Goal: Task Accomplishment & Management: Complete application form

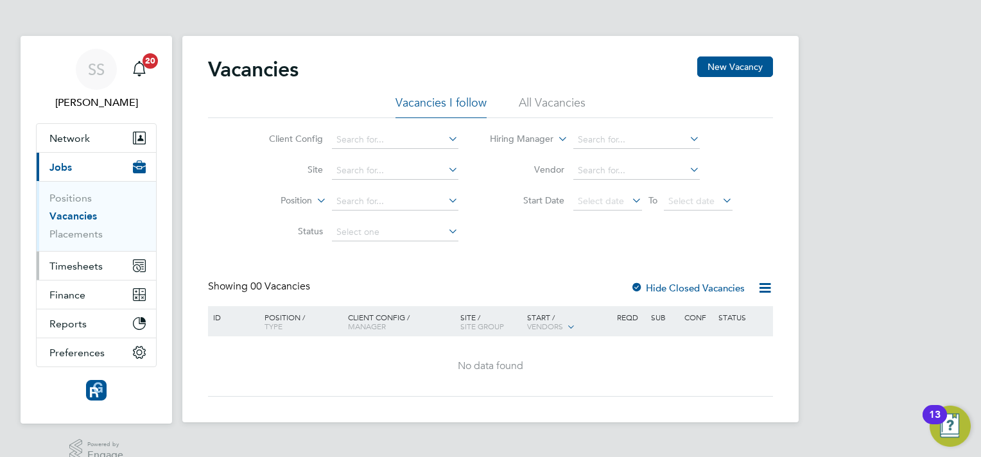
click at [85, 252] on button "Timesheets" at bounding box center [96, 266] width 119 height 28
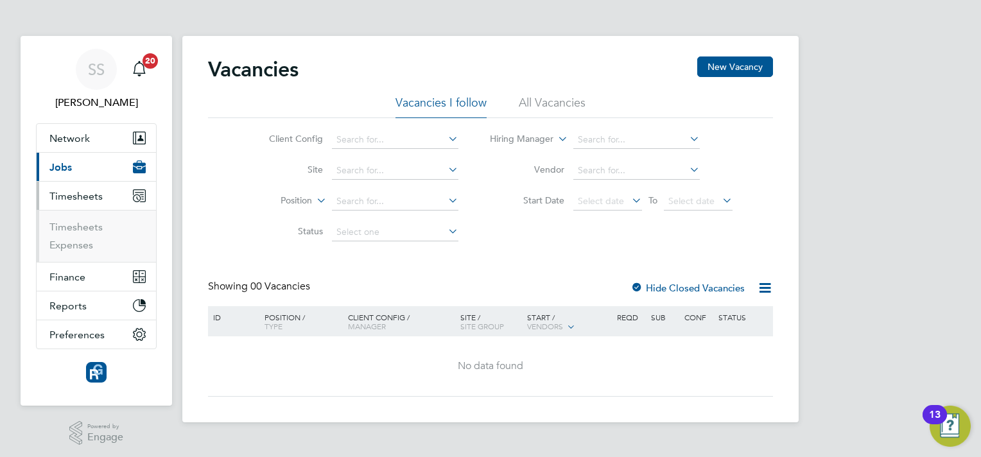
click at [79, 234] on li "Timesheets" at bounding box center [97, 230] width 96 height 18
click at [82, 230] on link "Timesheets" at bounding box center [75, 227] width 53 height 12
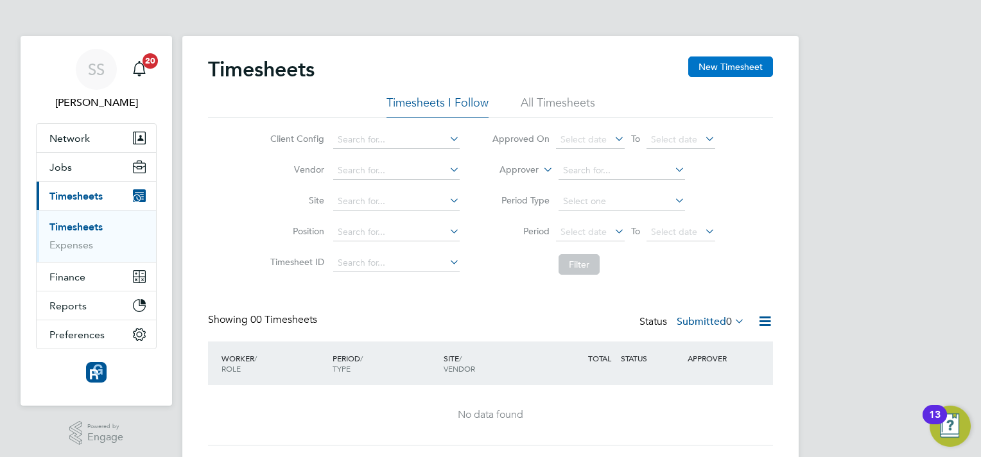
click at [696, 60] on button "New Timesheet" at bounding box center [730, 66] width 85 height 21
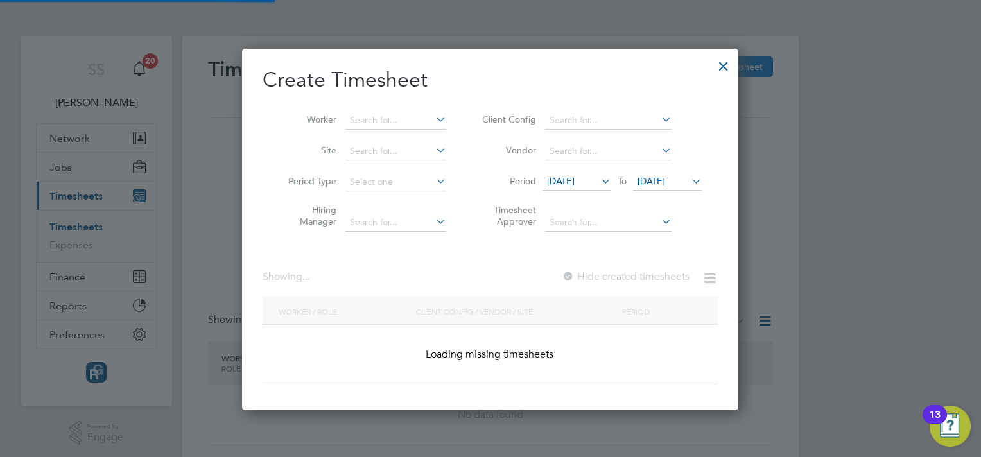
scroll to position [1495, 497]
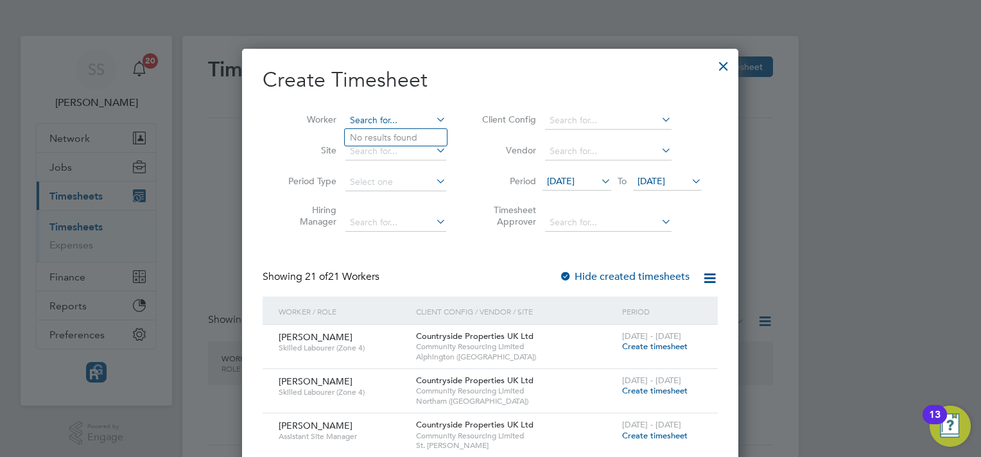
click at [425, 117] on input at bounding box center [395, 121] width 101 height 18
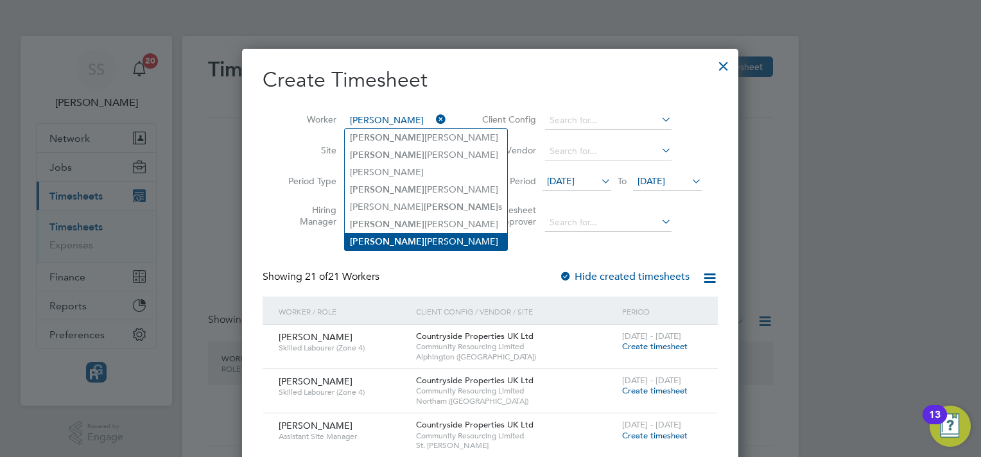
click at [405, 235] on li "[PERSON_NAME]" at bounding box center [426, 241] width 162 height 17
type input "[PERSON_NAME]"
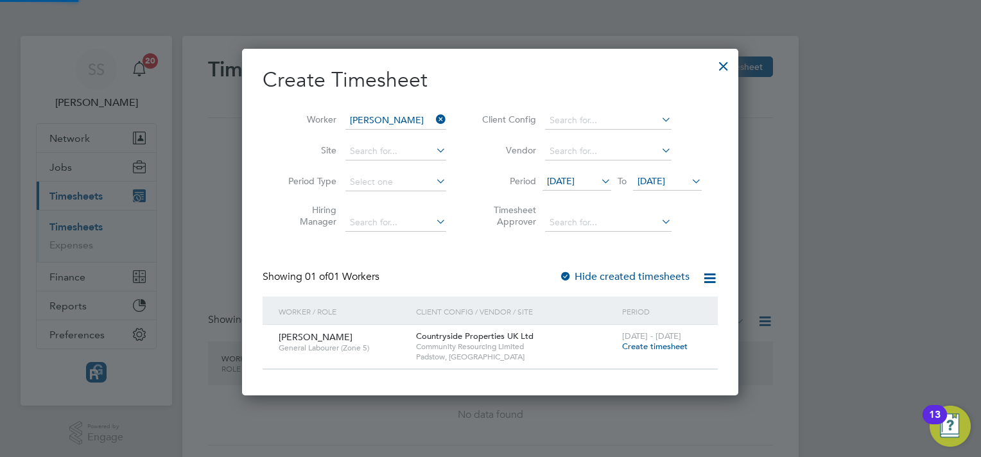
scroll to position [346, 497]
click at [641, 343] on span "Create timesheet" at bounding box center [654, 346] width 65 height 11
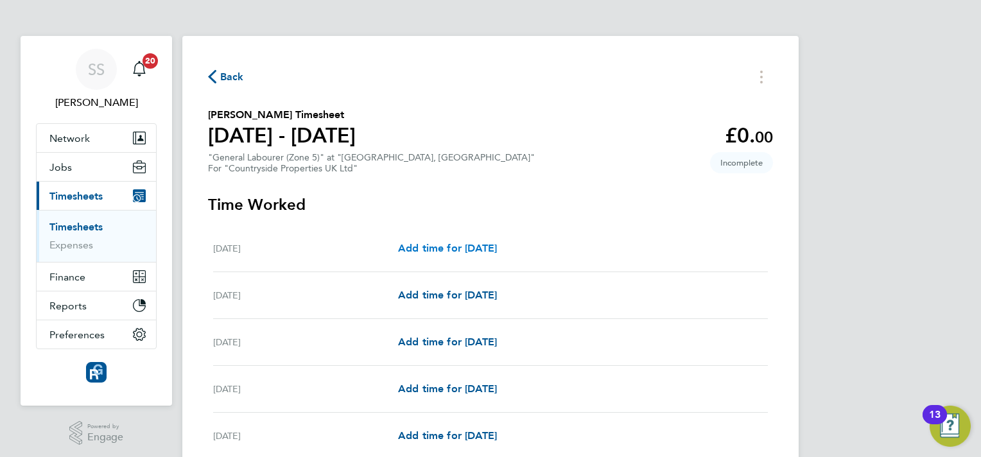
click at [496, 250] on span "Add time for [DATE]" at bounding box center [447, 248] width 99 height 12
select select "30"
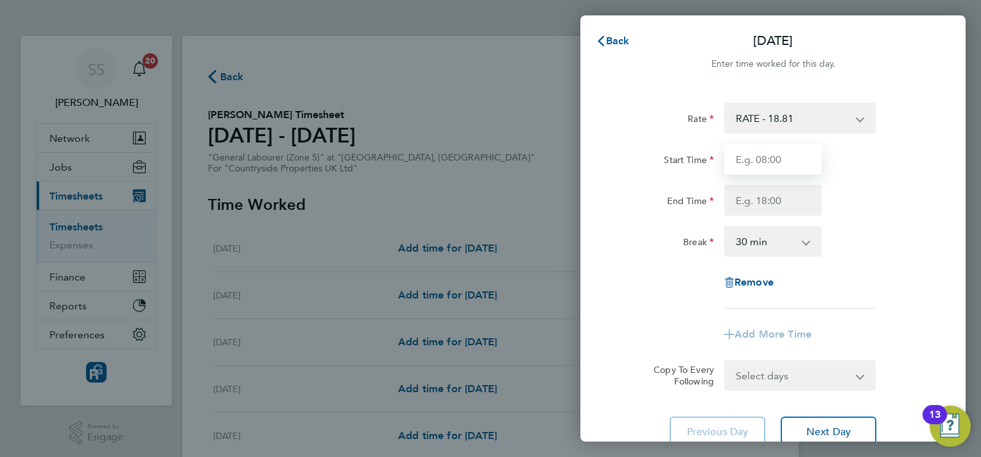
click at [767, 151] on input "Start Time" at bounding box center [773, 159] width 98 height 31
type input "07:00"
click at [741, 202] on input "End Time" at bounding box center [773, 200] width 98 height 31
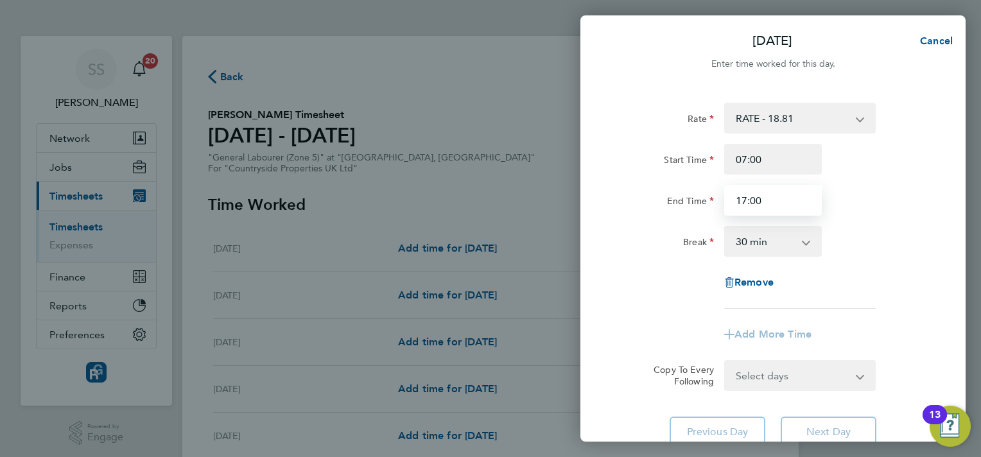
type input "17:00"
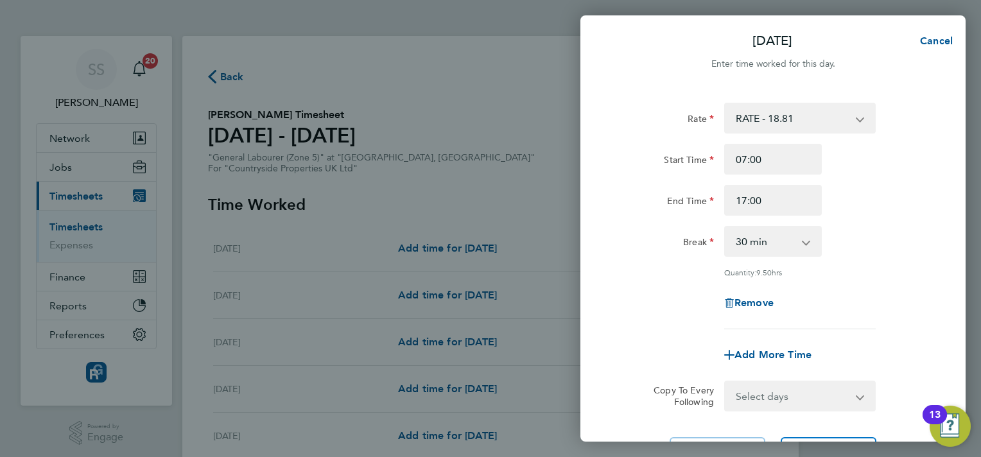
drag, startPoint x: 889, startPoint y: 225, endPoint x: 597, endPoint y: 209, distance: 292.4
click at [597, 209] on div "Rate RATE - 18.81 Start Time 07:00 End Time 17:00 Break 0 min 15 min 30 min 45 …" at bounding box center [772, 285] width 385 height 396
click at [793, 386] on select "Select days Day Weekday (Mon-Fri) Weekend (Sat-Sun) [DATE] [DATE] [DATE] [DATE]…" at bounding box center [792, 396] width 135 height 28
select select "WEEKDAY"
click at [725, 382] on select "Select days Day Weekday (Mon-Fri) Weekend (Sat-Sun) [DATE] [DATE] [DATE] [DATE]…" at bounding box center [792, 396] width 135 height 28
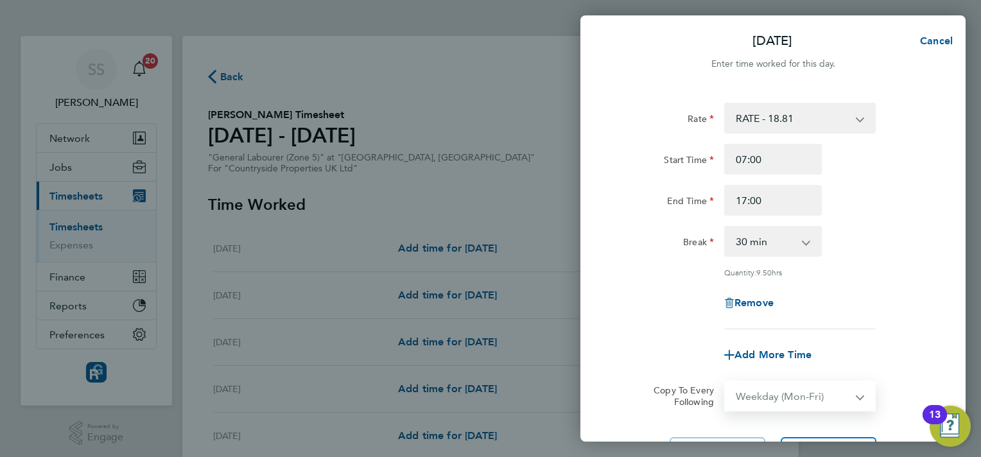
select select "[DATE]"
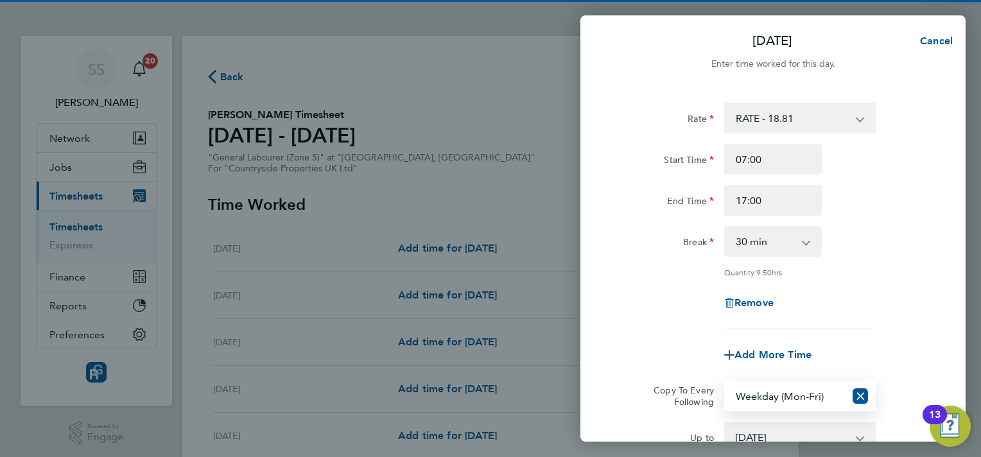
click at [664, 286] on div "Rate RATE - 18.81 Start Time 07:00 End Time 17:00 Break 0 min 15 min 30 min 45 …" at bounding box center [772, 216] width 313 height 227
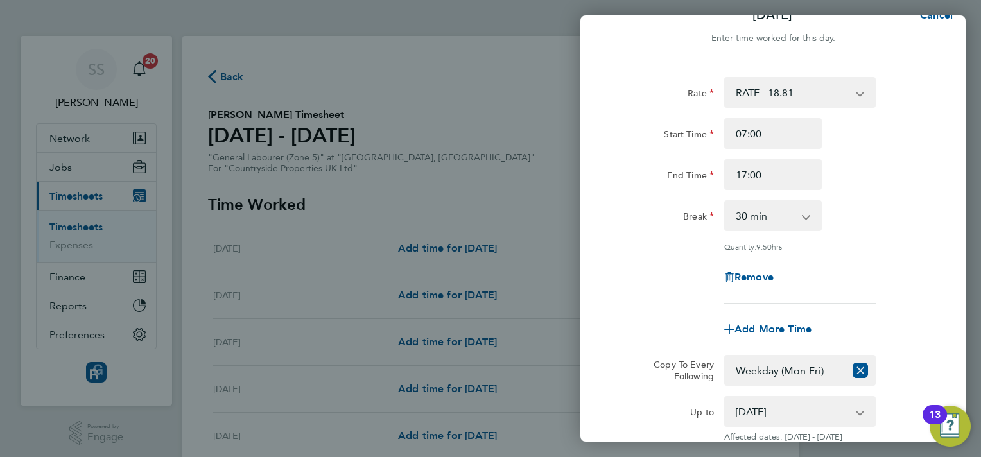
click at [664, 286] on div "Remove" at bounding box center [772, 277] width 323 height 31
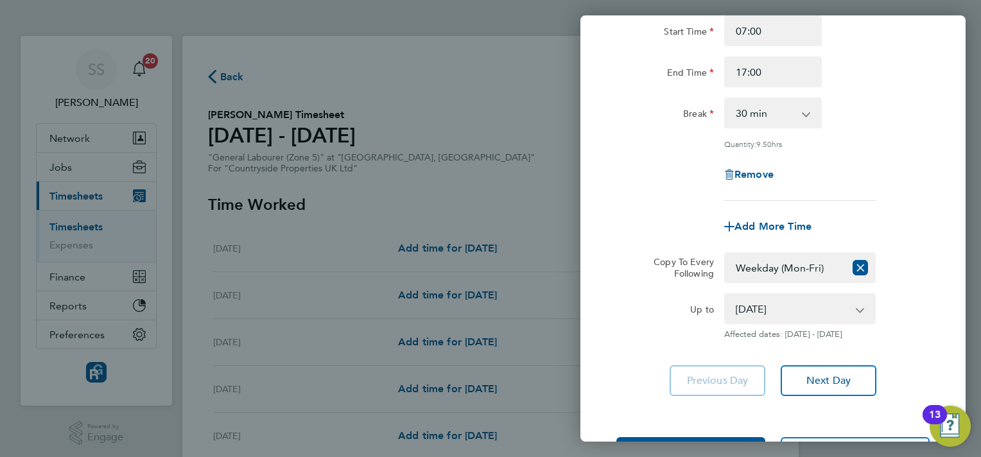
scroll to position [179, 0]
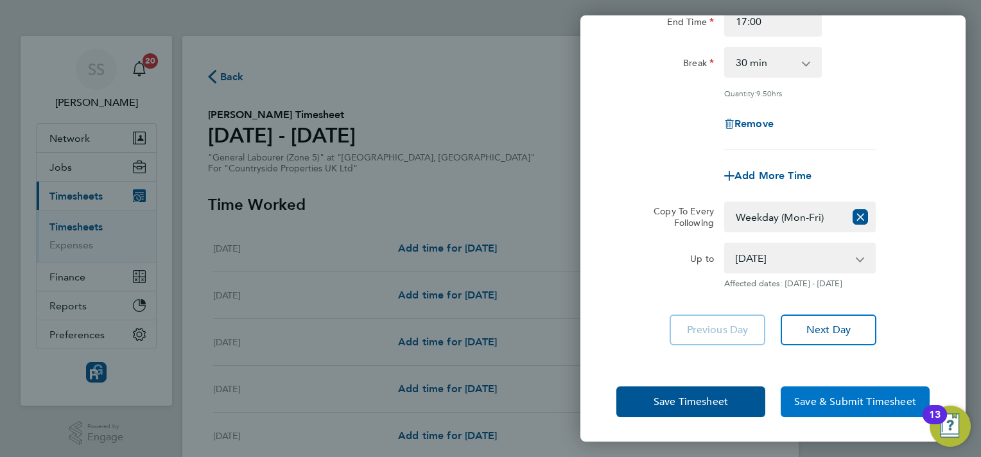
click at [812, 398] on span "Save & Submit Timesheet" at bounding box center [855, 401] width 122 height 13
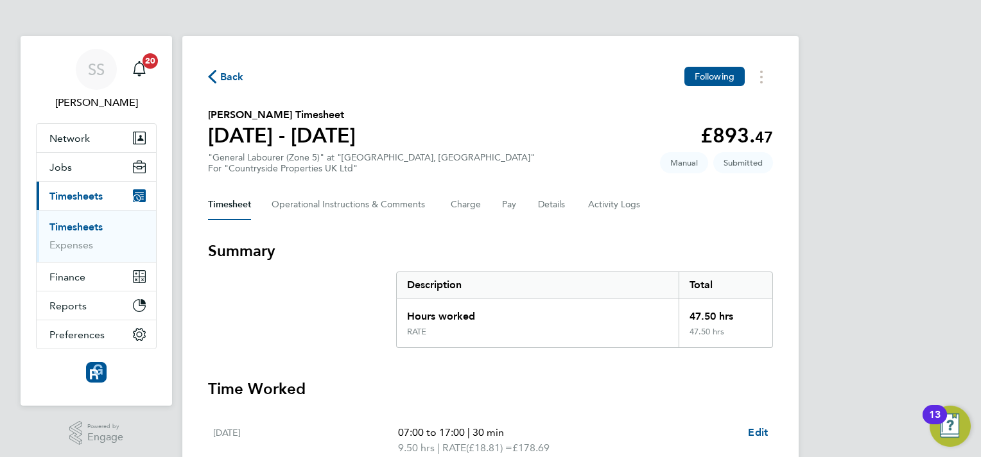
click at [76, 226] on link "Timesheets" at bounding box center [75, 227] width 53 height 12
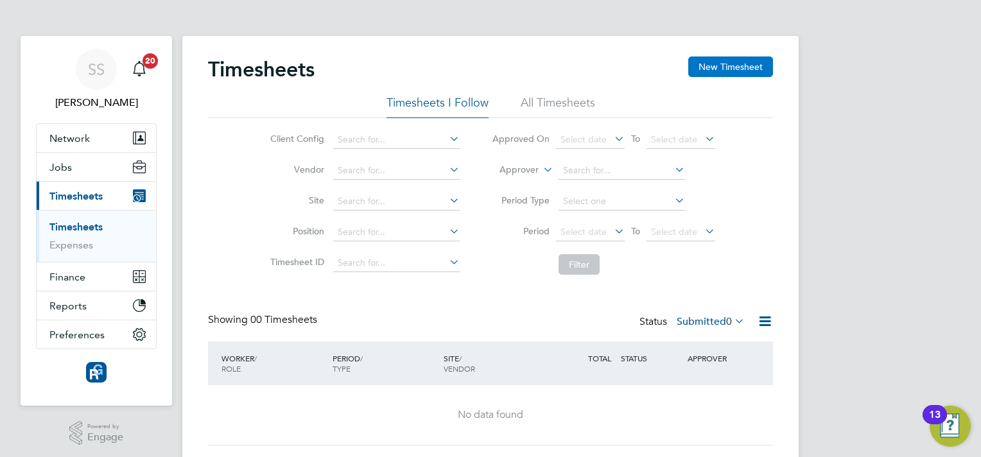
click at [718, 57] on button "New Timesheet" at bounding box center [730, 66] width 85 height 21
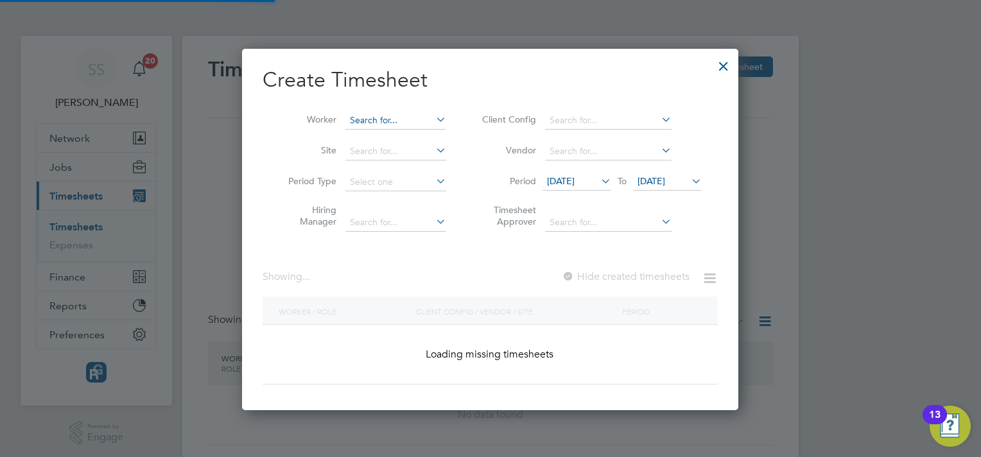
scroll to position [1450, 497]
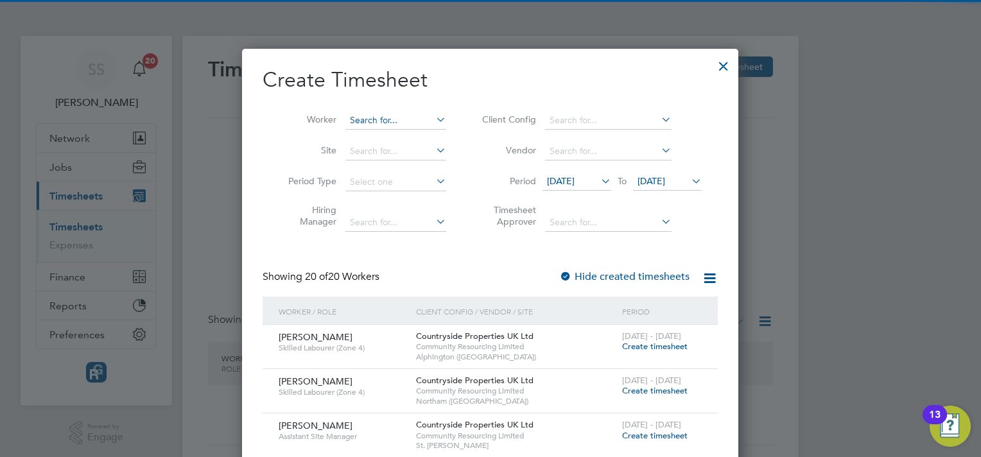
click at [358, 121] on input at bounding box center [395, 121] width 101 height 18
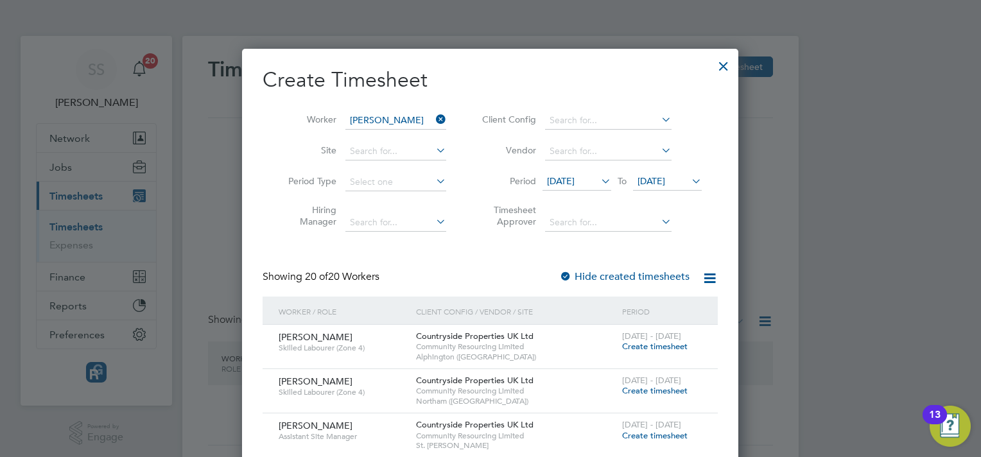
click at [395, 142] on li "[PERSON_NAME]" at bounding box center [424, 137] width 159 height 17
type input "[PERSON_NAME]"
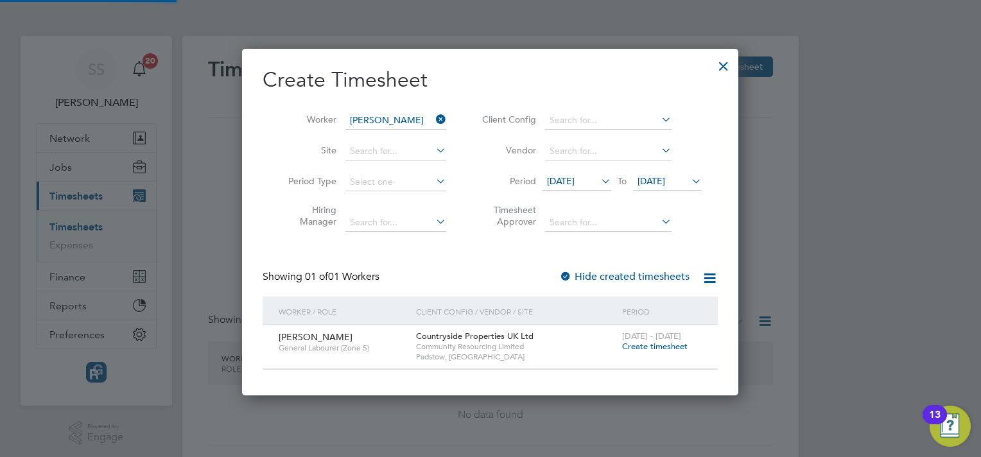
scroll to position [346, 497]
click at [657, 353] on div "[DATE] - [DATE] Create timesheet" at bounding box center [662, 342] width 86 height 35
click at [650, 347] on span "Create timesheet" at bounding box center [654, 346] width 65 height 11
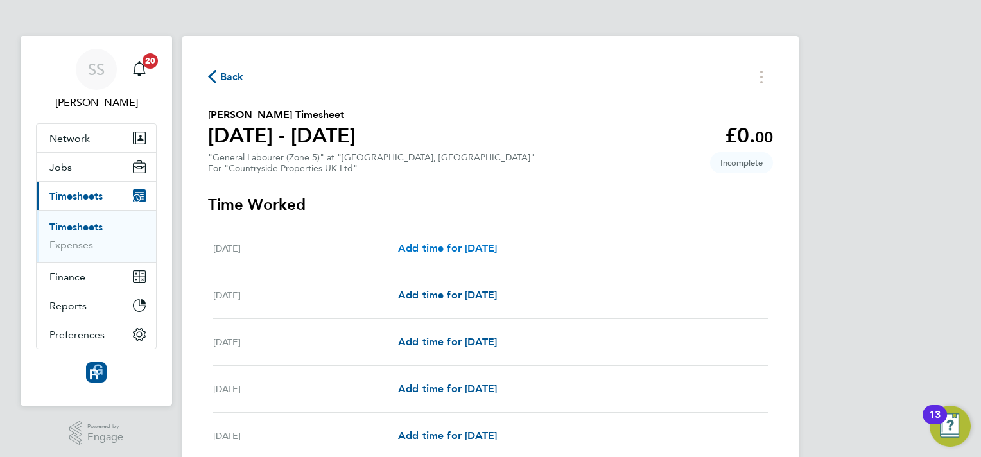
click at [468, 247] on span "Add time for [DATE]" at bounding box center [447, 248] width 99 height 12
select select "30"
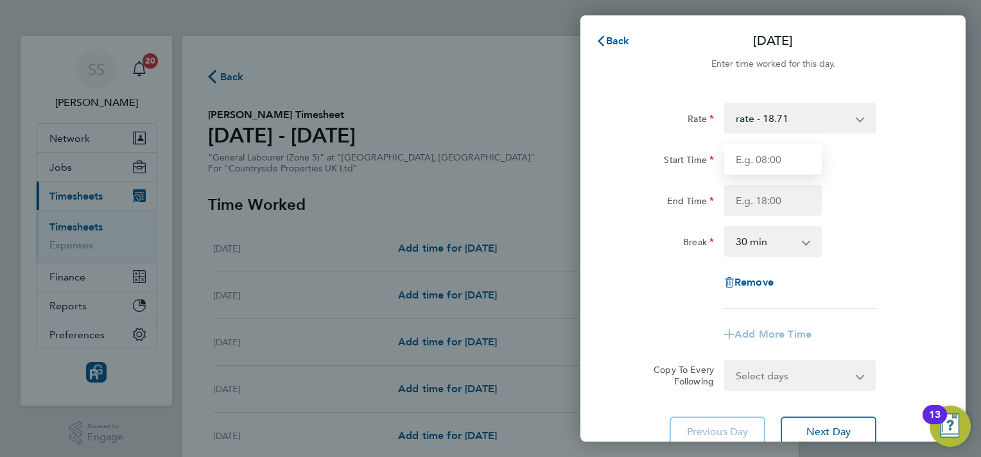
click at [771, 152] on input "Start Time" at bounding box center [773, 159] width 98 height 31
type input "07:00"
click at [800, 196] on input "End Time" at bounding box center [773, 200] width 98 height 31
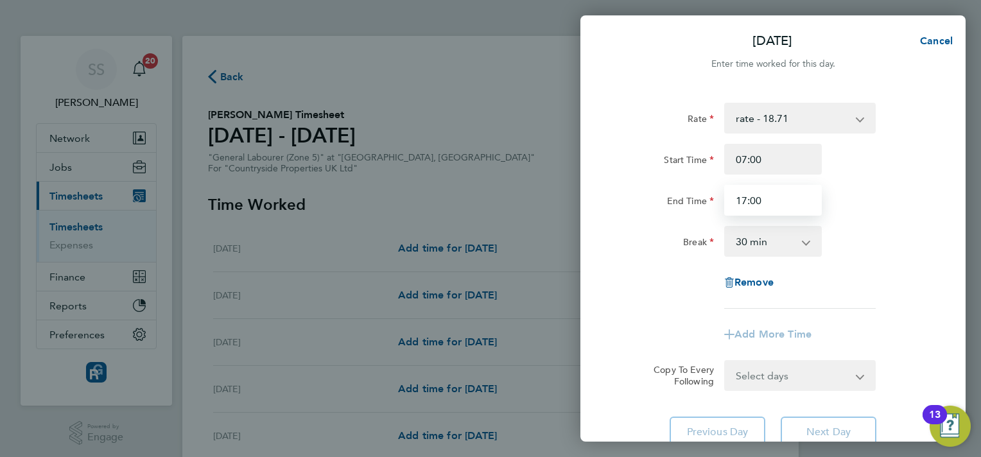
type input "17:00"
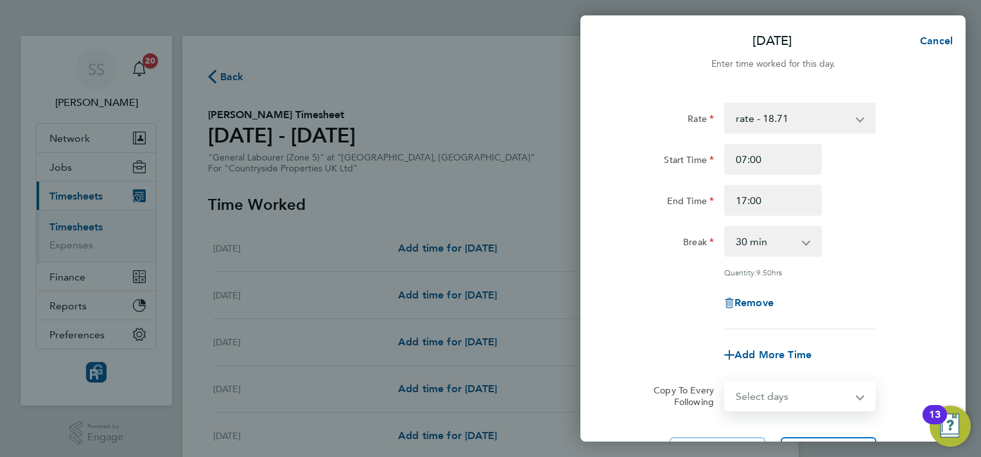
click at [739, 373] on form "Rate rate - 18.71 Start Time 07:00 End Time 17:00 Break 0 min 15 min 30 min 45 …" at bounding box center [772, 257] width 313 height 309
select select "WEEKDAY"
click at [725, 382] on select "Select days Day Weekday (Mon-Fri) Weekend (Sat-Sun) [DATE] [DATE] [DATE] [DATE]…" at bounding box center [792, 396] width 135 height 28
select select "[DATE]"
click at [621, 279] on div "Rate rate - 18.71 Start Time 07:00 End Time 17:00 Break 0 min 15 min 30 min 45 …" at bounding box center [772, 216] width 313 height 227
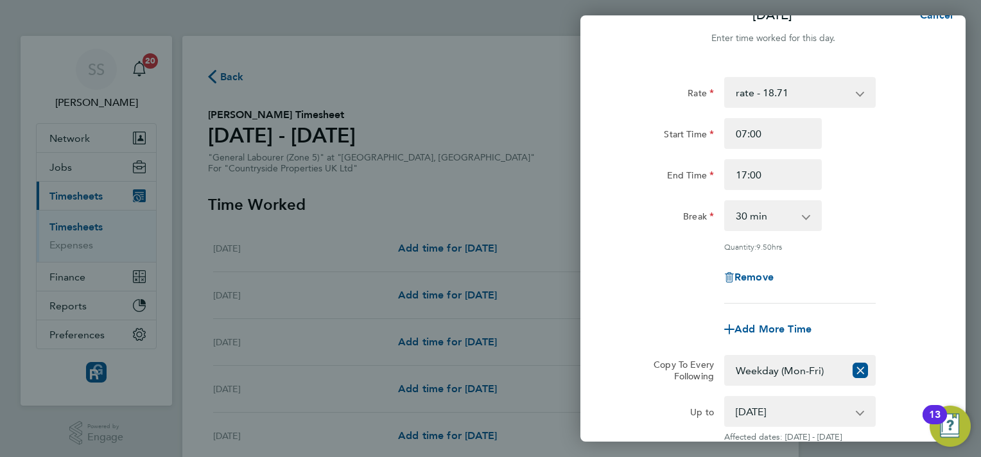
click at [625, 283] on div "Remove" at bounding box center [772, 277] width 323 height 31
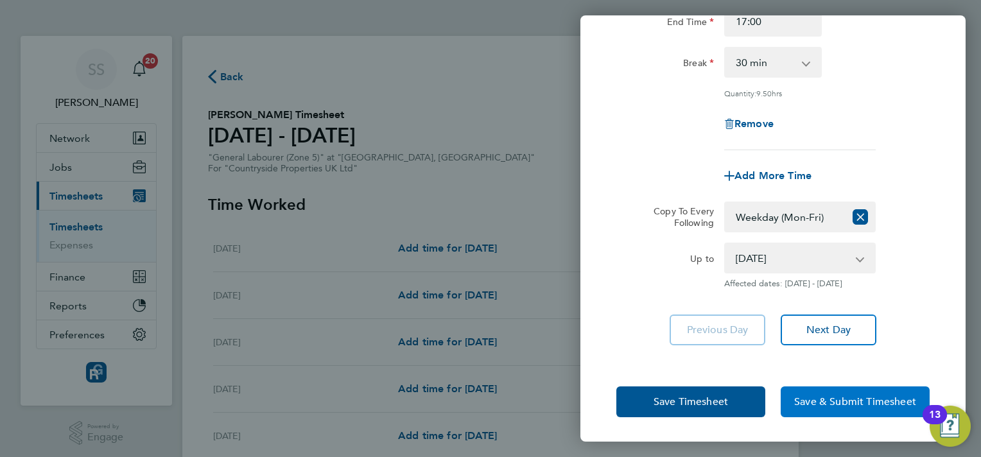
click at [810, 399] on span "Save & Submit Timesheet" at bounding box center [855, 401] width 122 height 13
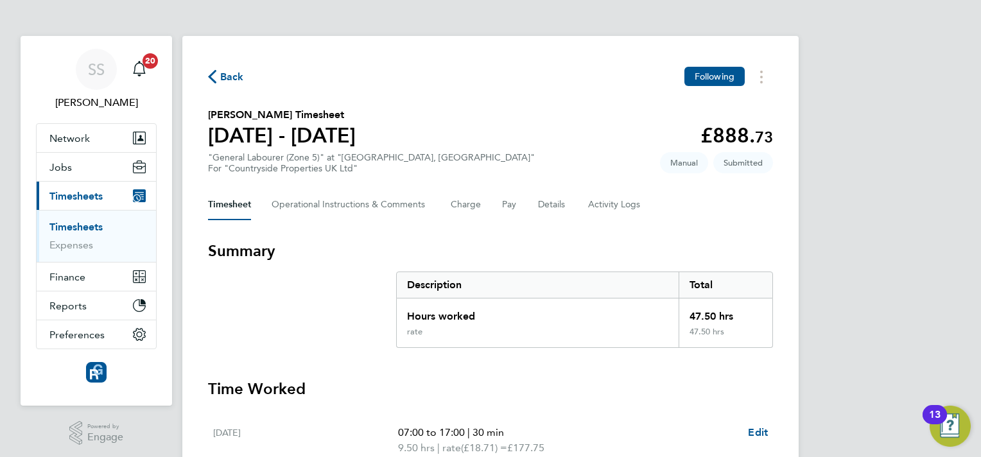
click at [95, 226] on link "Timesheets" at bounding box center [75, 227] width 53 height 12
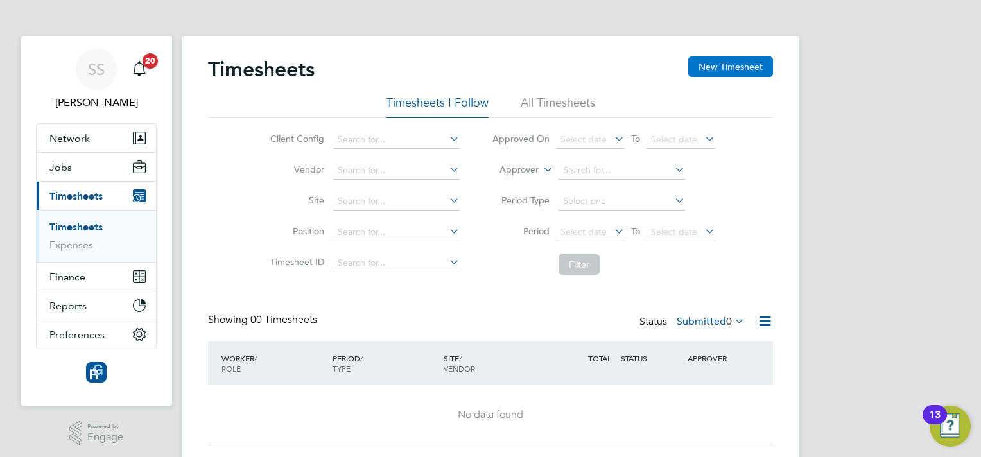
click at [694, 69] on button "New Timesheet" at bounding box center [730, 66] width 85 height 21
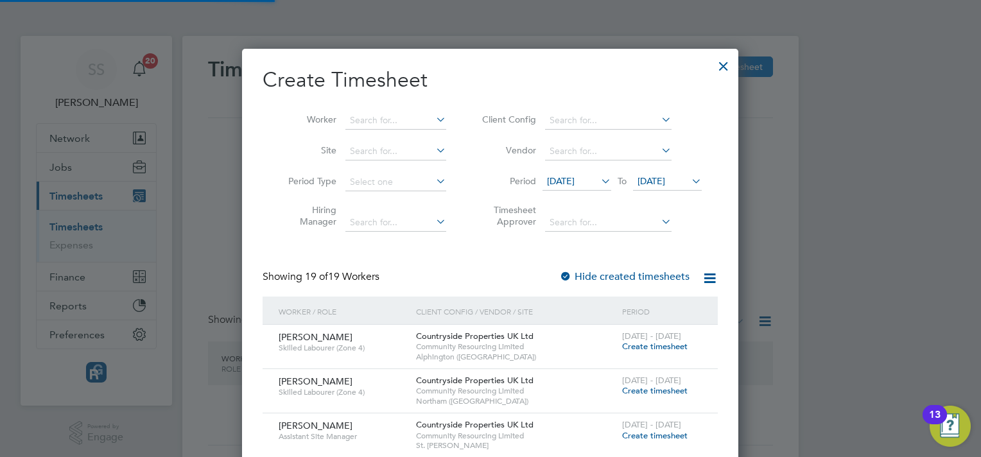
scroll to position [1407, 497]
click at [417, 119] on input at bounding box center [395, 121] width 101 height 18
click at [418, 220] on li "Mich ael [PERSON_NAME]" at bounding box center [404, 224] width 119 height 17
type input "[PERSON_NAME]"
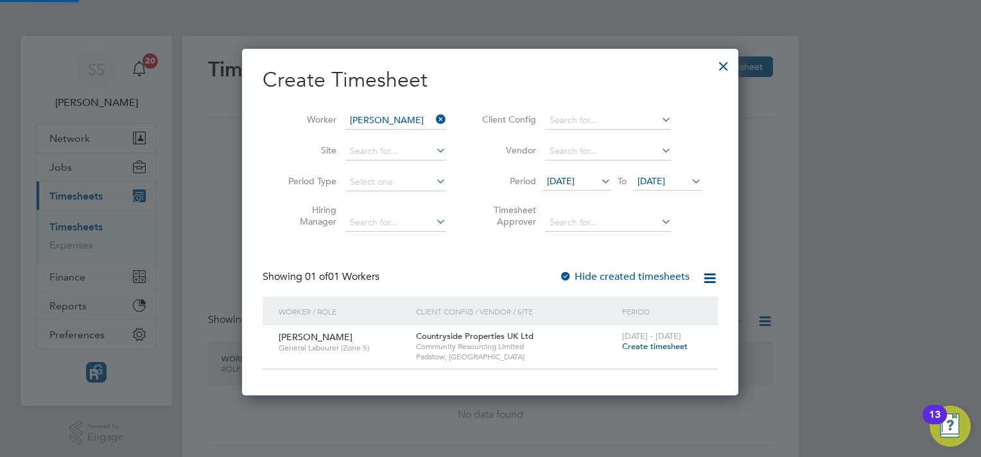
scroll to position [346, 497]
click at [639, 348] on span "Create timesheet" at bounding box center [654, 346] width 65 height 11
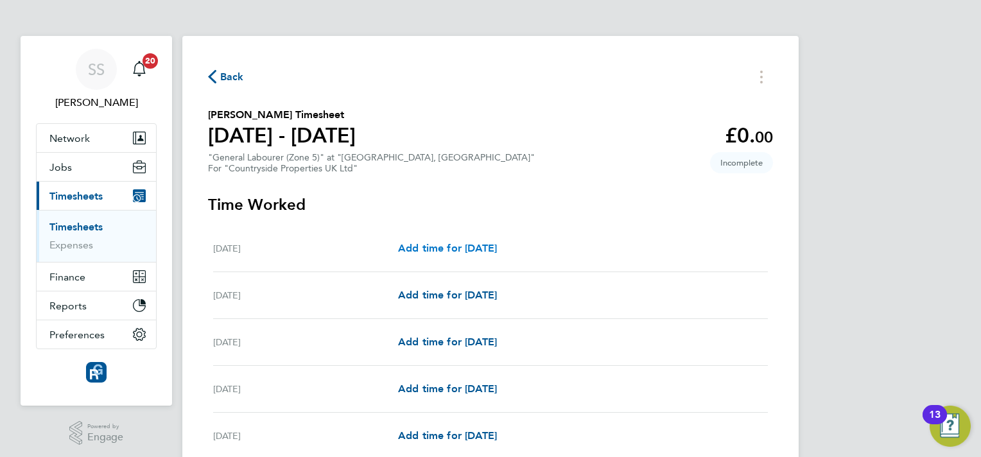
click at [497, 247] on span "Add time for [DATE]" at bounding box center [447, 248] width 99 height 12
select select "30"
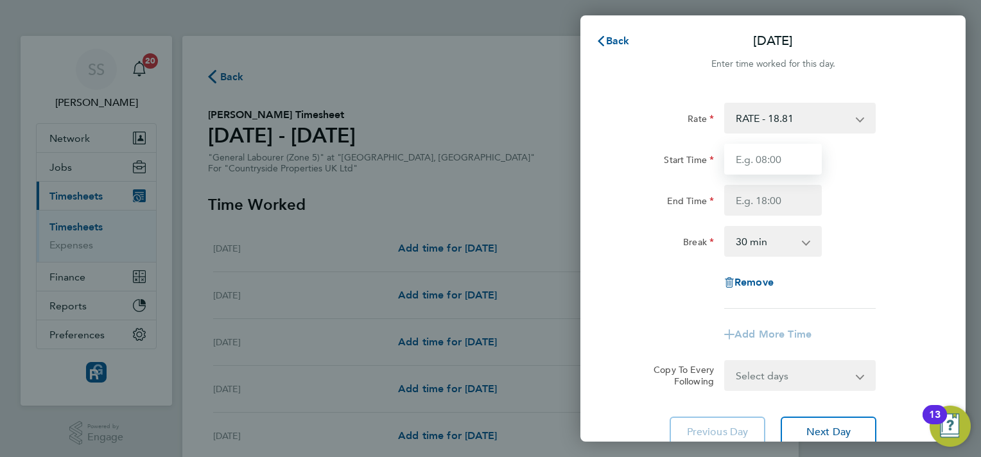
click at [802, 156] on input "Start Time" at bounding box center [773, 159] width 98 height 31
type input "07:00"
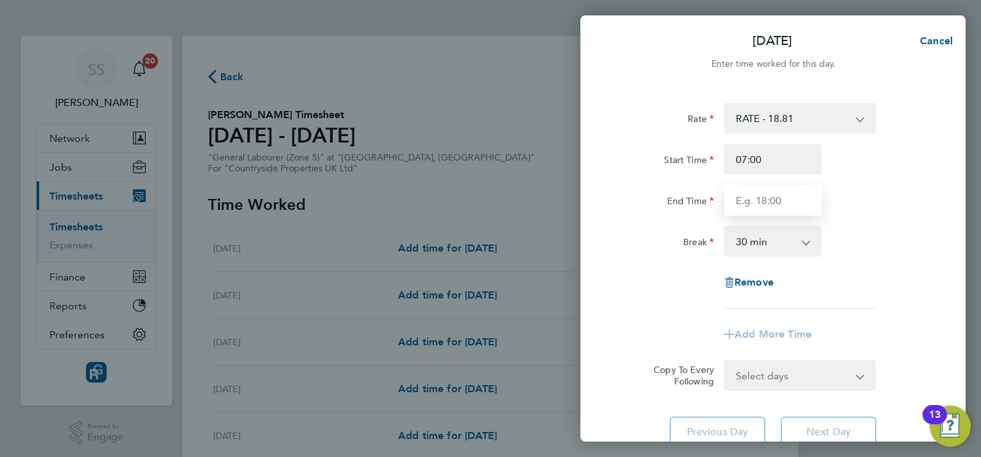
click at [802, 203] on input "End Time" at bounding box center [773, 200] width 98 height 31
type input "17:00"
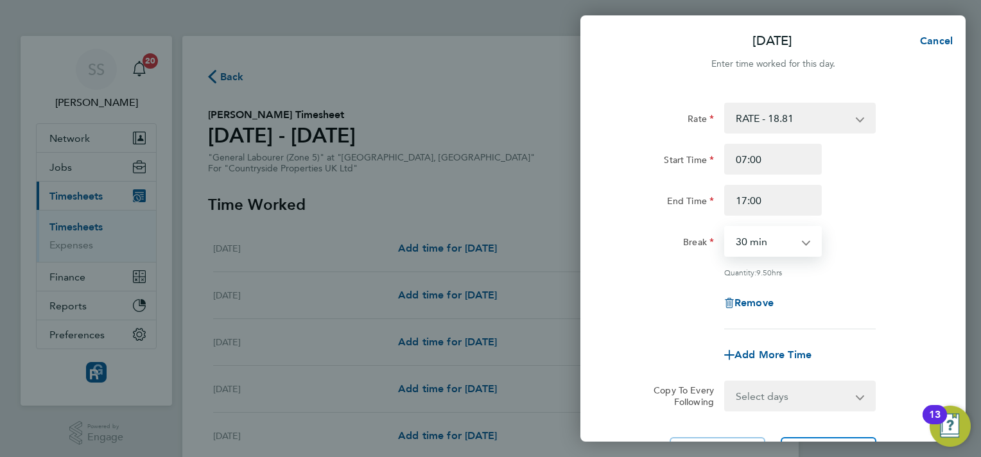
click at [735, 243] on select "0 min 15 min 30 min 45 min 60 min 75 min 90 min" at bounding box center [765, 241] width 80 height 28
select select "0"
click at [725, 227] on select "0 min 15 min 30 min 45 min 60 min 75 min 90 min" at bounding box center [765, 241] width 80 height 28
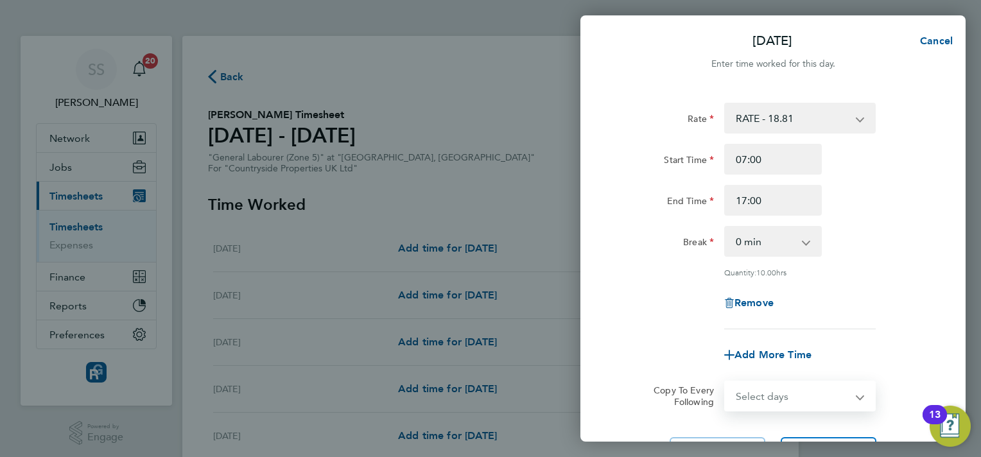
click at [794, 394] on select "Select days Day Weekday (Mon-Fri) Weekend (Sat-Sun) [DATE] [DATE] [DATE] [DATE]…" at bounding box center [792, 396] width 135 height 28
select select "WEEKDAY"
click at [725, 382] on select "Select days Day Weekday (Mon-Fri) Weekend (Sat-Sun) [DATE] [DATE] [DATE] [DATE]…" at bounding box center [792, 396] width 135 height 28
select select "[DATE]"
click at [888, 313] on div "Remove" at bounding box center [772, 303] width 323 height 31
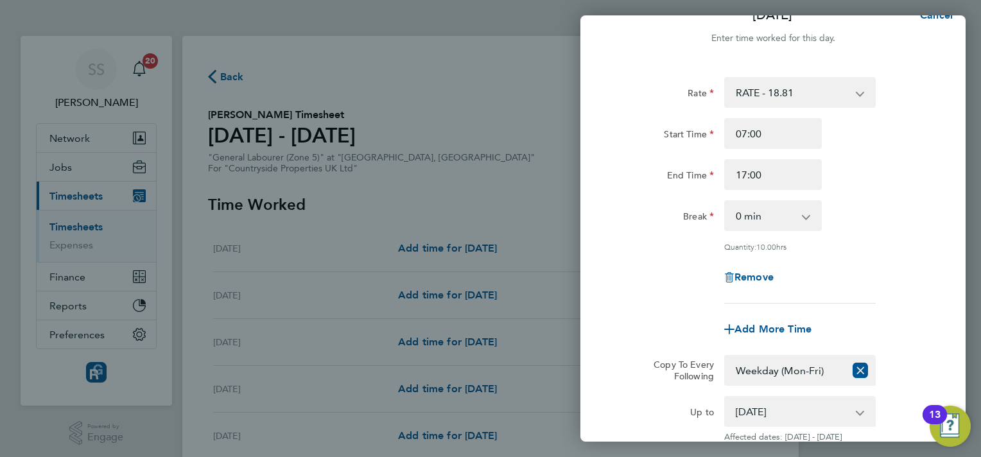
scroll to position [179, 0]
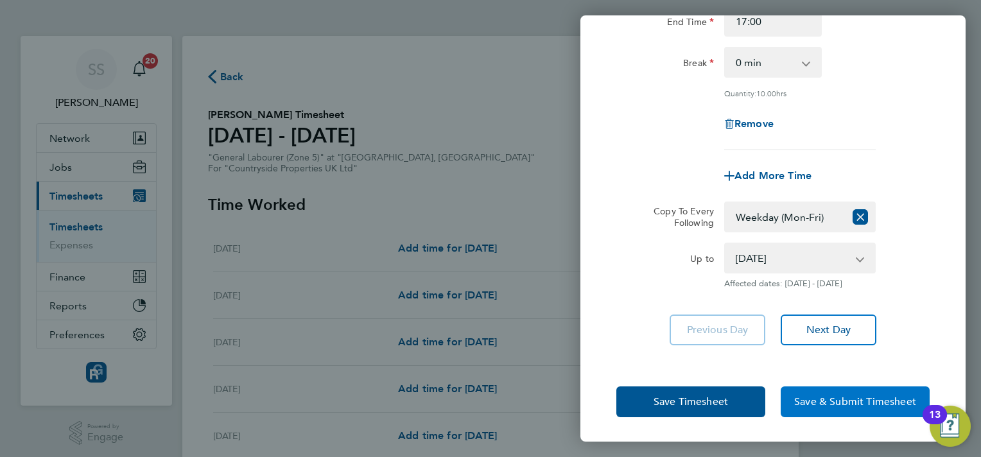
click at [871, 409] on button "Save & Submit Timesheet" at bounding box center [854, 401] width 149 height 31
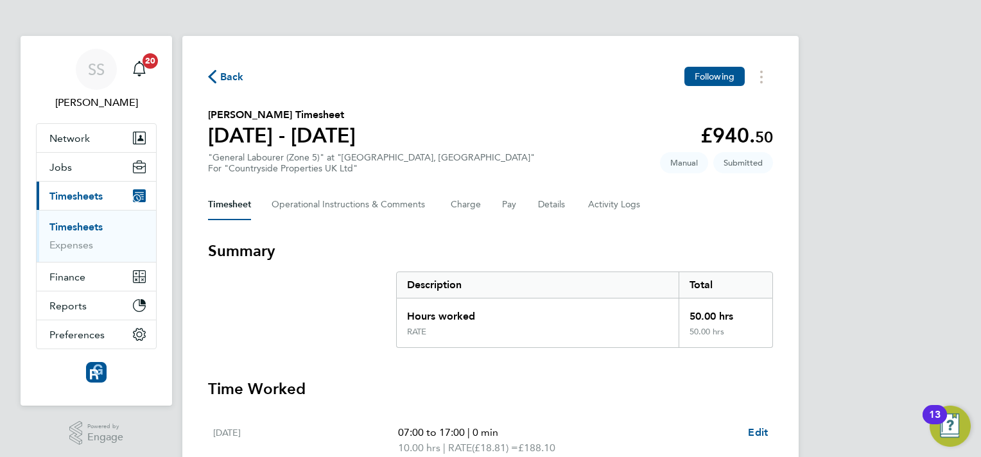
click at [78, 228] on link "Timesheets" at bounding box center [75, 227] width 53 height 12
